Goal: Check status: Check status

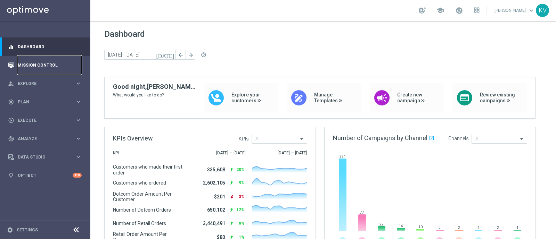
click at [45, 66] on link "Mission Control" at bounding box center [50, 65] width 64 height 18
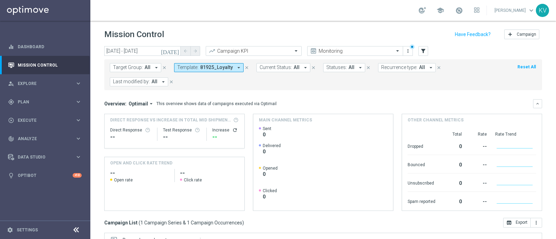
click at [204, 68] on span "81925_Loyalty" at bounding box center [216, 68] width 33 height 6
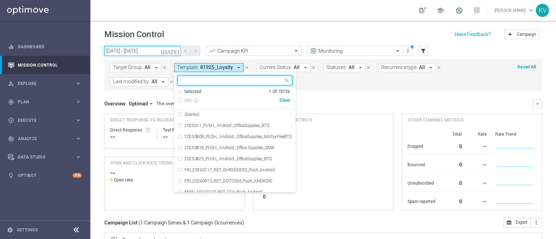
click at [158, 50] on input "[DATE] - [DATE]" at bounding box center [142, 51] width 76 height 10
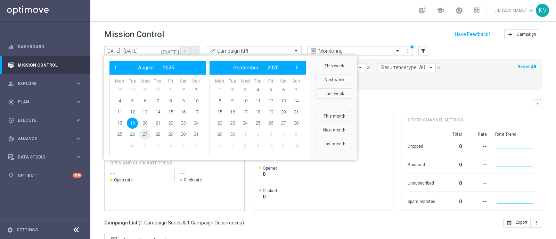
click at [144, 133] on span "27" at bounding box center [144, 134] width 11 height 11
type input "[DATE] - [DATE]"
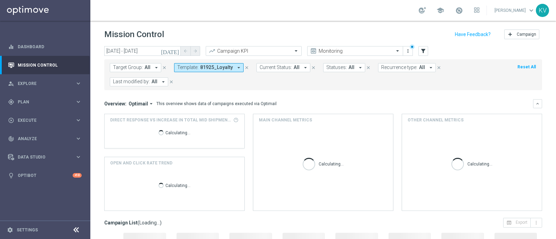
click at [204, 68] on span "81925_Loyalty" at bounding box center [216, 68] width 33 height 6
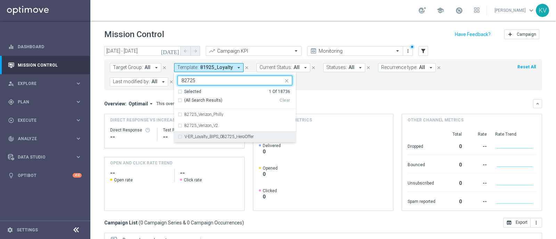
click at [246, 133] on div "V-ER_Loyalty_BIPS_082725_HeroOffer" at bounding box center [234, 136] width 115 height 11
type input "82725"
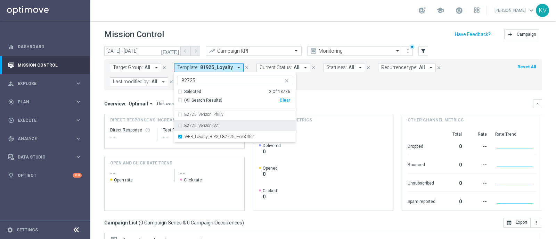
click at [352, 114] on div "Main channel metrics" at bounding box center [323, 120] width 140 height 12
